Goal: Information Seeking & Learning: Learn about a topic

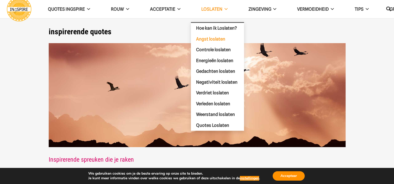
click at [219, 39] on span "Angst loslaten" at bounding box center [210, 38] width 29 height 5
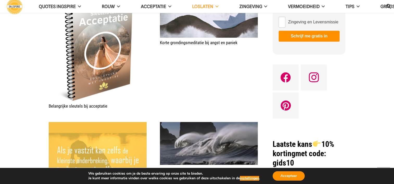
scroll to position [410, 0]
